Goal: Communication & Community: Answer question/provide support

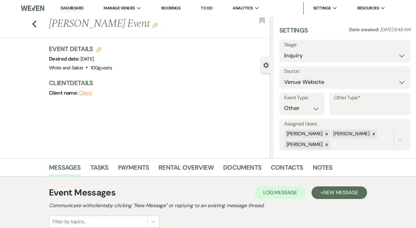
click at [37, 6] on img at bounding box center [33, 8] width 24 height 13
click at [79, 10] on link "Dashboard" at bounding box center [72, 8] width 23 height 6
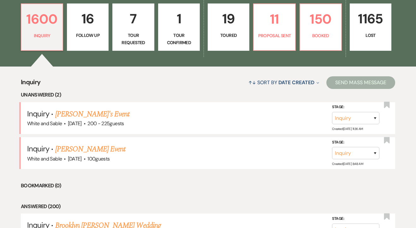
scroll to position [99, 0]
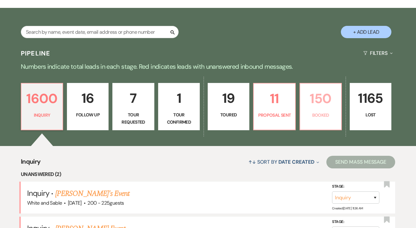
click at [309, 102] on p "150" at bounding box center [320, 98] width 33 height 21
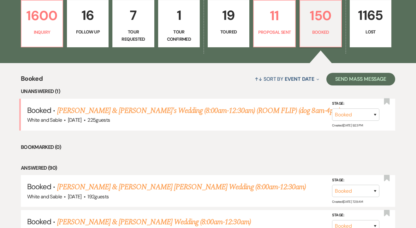
scroll to position [109, 0]
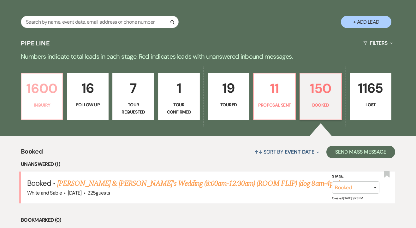
click at [42, 114] on link "1600 Inquiry" at bounding box center [42, 96] width 42 height 47
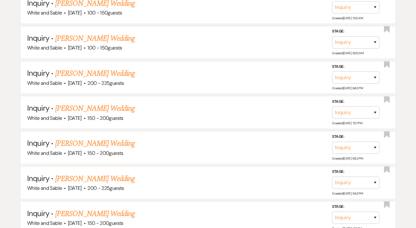
scroll to position [103, 0]
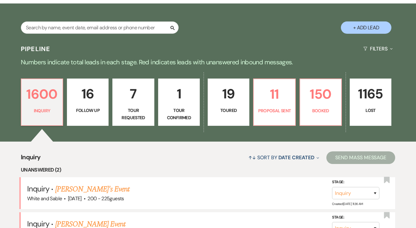
click at [81, 19] on div "Search + Add Lead" at bounding box center [208, 23] width 416 height 32
click at [78, 29] on input "text" at bounding box center [100, 27] width 158 height 12
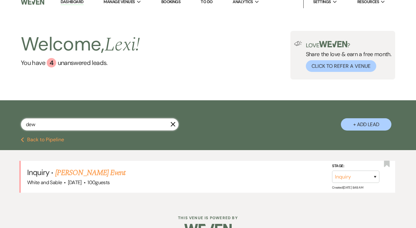
scroll to position [22, 0]
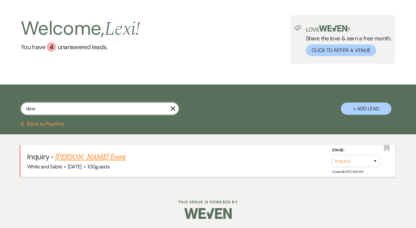
type input "dew"
click at [85, 159] on link "Kristin Dew's Event" at bounding box center [90, 156] width 70 height 11
select select "5"
select select "13"
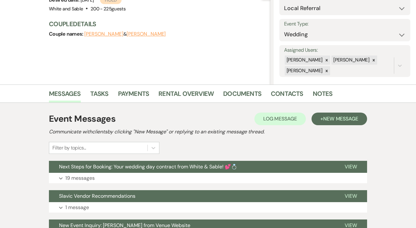
scroll to position [113, 0]
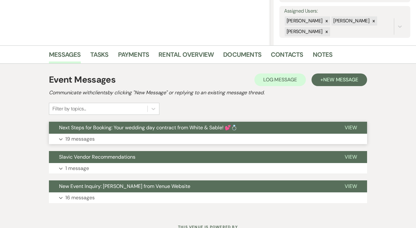
click at [89, 136] on p "19 messages" at bounding box center [79, 139] width 29 height 8
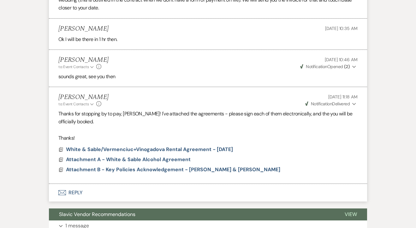
scroll to position [1761, 0]
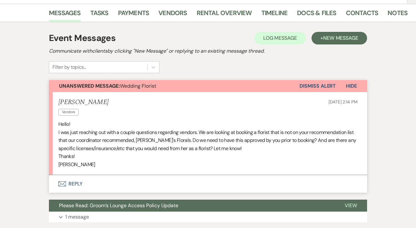
click at [82, 175] on button "Envelope Reply" at bounding box center [208, 184] width 318 height 18
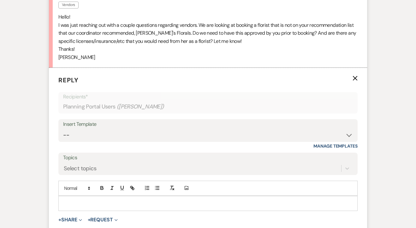
scroll to position [226, 0]
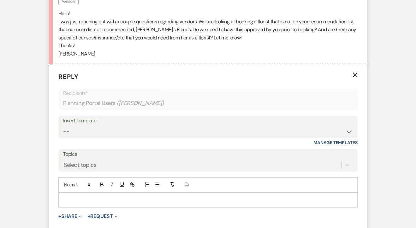
click at [80, 197] on p at bounding box center [207, 200] width 289 height 7
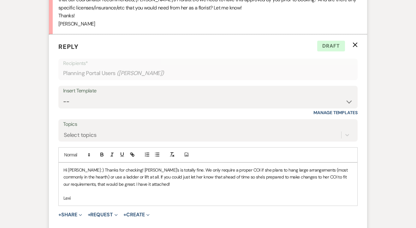
scroll to position [263, 0]
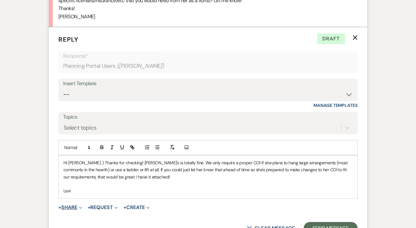
click at [76, 205] on button "+ Share Expand" at bounding box center [70, 207] width 24 height 5
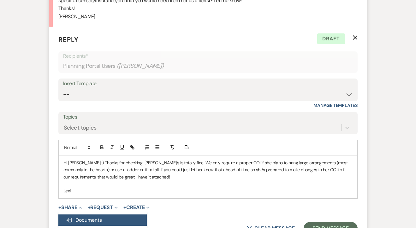
click at [99, 214] on button "Doc Upload Documents" at bounding box center [102, 219] width 88 height 11
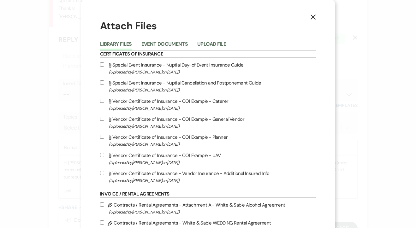
drag, startPoint x: 104, startPoint y: 101, endPoint x: 100, endPoint y: 112, distance: 12.0
click at [104, 119] on input "Attach File Vendor Certificate of Insurance - COI Example - General Vendor (Upl…" at bounding box center [102, 119] width 4 height 4
checkbox input "true"
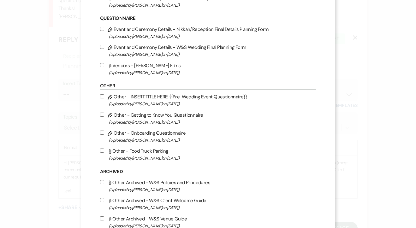
scroll to position [873, 0]
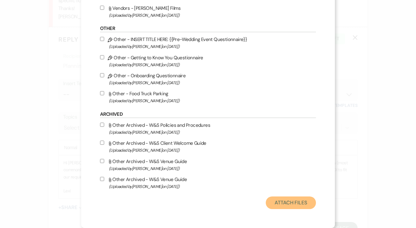
click at [288, 198] on button "Attach Files" at bounding box center [291, 203] width 50 height 13
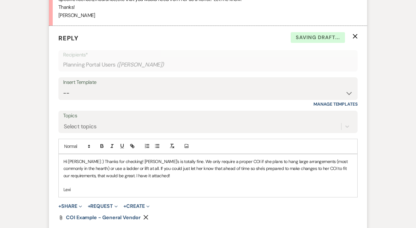
scroll to position [286, 0]
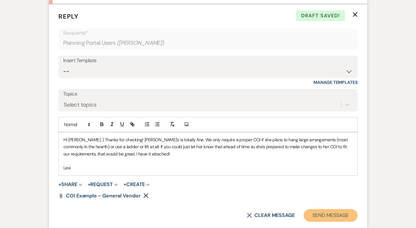
click at [308, 209] on button "Send Message" at bounding box center [330, 215] width 54 height 13
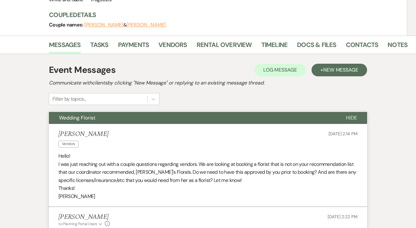
scroll to position [0, 0]
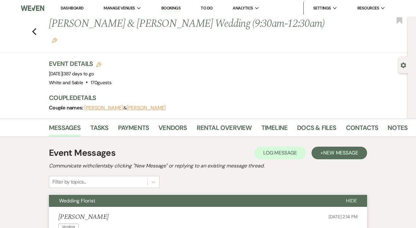
click at [38, 19] on div "Previous Maddie Mason & Ben Shubat's Wedding (9:30am-12:30am) Edit Bookmark" at bounding box center [202, 34] width 411 height 37
click at [33, 28] on icon "Previous" at bounding box center [34, 32] width 5 height 8
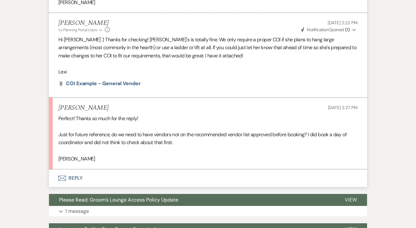
click at [79, 169] on button "Envelope Reply" at bounding box center [208, 178] width 318 height 18
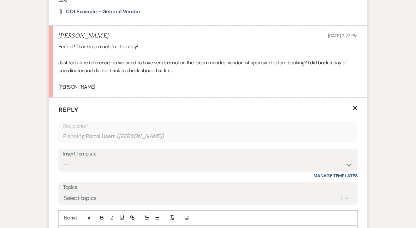
scroll to position [358, 0]
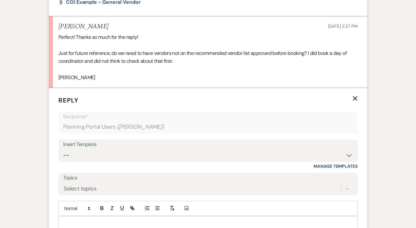
click at [119, 220] on p at bounding box center [207, 223] width 289 height 7
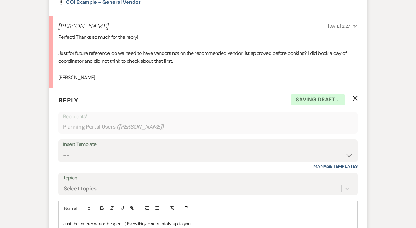
click at [123, 220] on p "Just the caterer would be great :) Everything else is totally up to you!" at bounding box center [207, 223] width 289 height 7
click at [222, 220] on p "Just the caterer would be great :) Everything else is totally up to you!" at bounding box center [207, 223] width 289 height 7
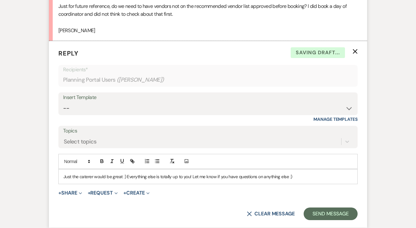
scroll to position [408, 0]
